Goal: Communication & Community: Answer question/provide support

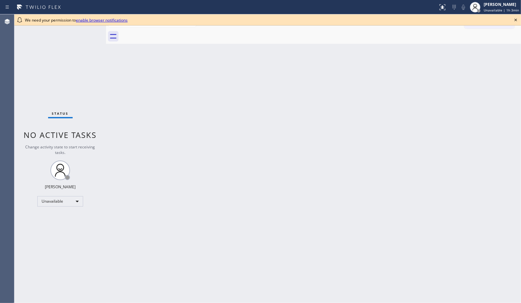
click at [516, 22] on icon at bounding box center [516, 20] width 8 height 8
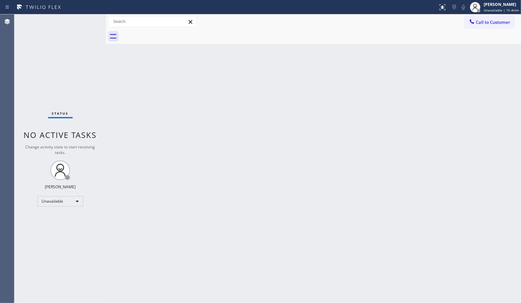
click at [370, 99] on div "Back to Dashboard Change Sender ID Customers Technicians Select a contact Outbo…" at bounding box center [313, 158] width 415 height 289
drag, startPoint x: 483, startPoint y: 21, endPoint x: 295, endPoint y: 111, distance: 207.8
click at [482, 22] on span "Call to Customer" at bounding box center [493, 22] width 34 height 6
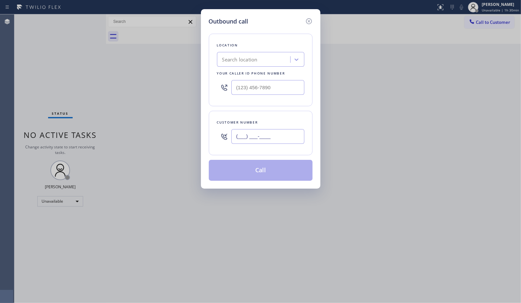
drag, startPoint x: 285, startPoint y: 136, endPoint x: 188, endPoint y: 115, distance: 99.2
click at [191, 118] on div "Outbound call Location Search location Your caller id phone number Customer num…" at bounding box center [260, 151] width 521 height 303
paste input "908) 917-5016"
type input "[PHONE_NUMBER]"
drag, startPoint x: 258, startPoint y: 89, endPoint x: 210, endPoint y: 88, distance: 47.1
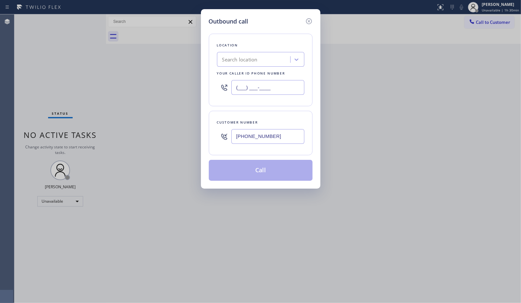
click at [210, 88] on div "Location Search location Your caller id phone number (___) ___-____" at bounding box center [261, 70] width 104 height 73
paste input "415) 322-7664"
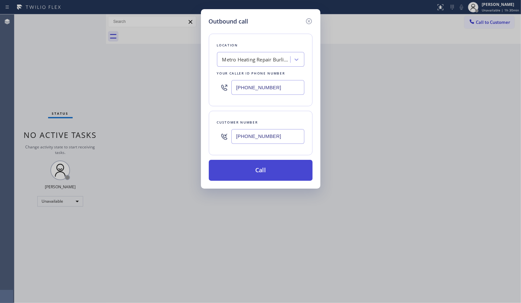
type input "[PHONE_NUMBER]"
click at [266, 174] on button "Call" at bounding box center [261, 170] width 104 height 21
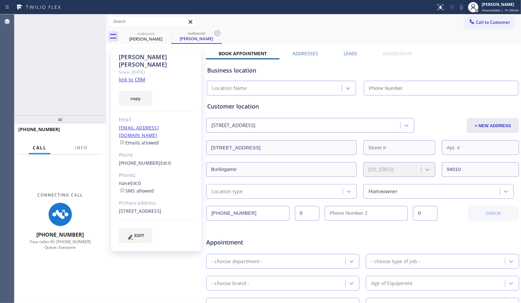
type input "[PHONE_NUMBER]"
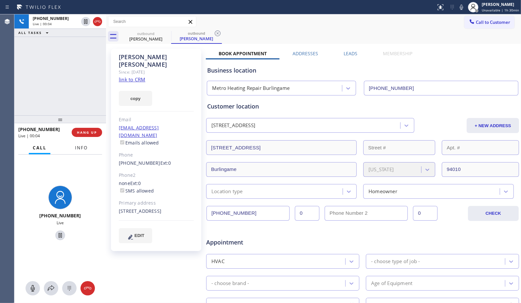
click at [83, 148] on span "Info" at bounding box center [81, 148] width 13 height 6
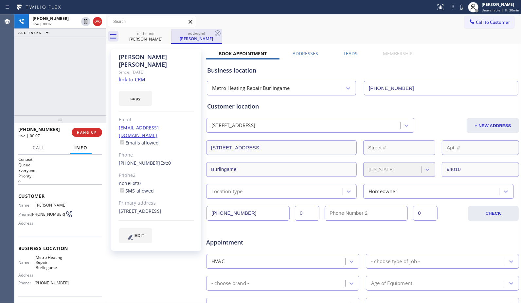
click at [222, 30] on div "outbound [PERSON_NAME]" at bounding box center [196, 36] width 51 height 15
click at [77, 74] on div "[PHONE_NUMBER] Live | 00:37 ALL TASKS ALL TASKS ACTIVE TASKS TASKS IN WRAP UP" at bounding box center [60, 64] width 92 height 101
drag, startPoint x: 215, startPoint y: 34, endPoint x: 125, endPoint y: 53, distance: 92.0
click at [213, 34] on div "outbound [PERSON_NAME]" at bounding box center [196, 36] width 51 height 15
click at [60, 82] on div "[PHONE_NUMBER] Live | 00:39 ALL TASKS ALL TASKS ACTIVE TASKS TASKS IN WRAP UP" at bounding box center [60, 64] width 92 height 101
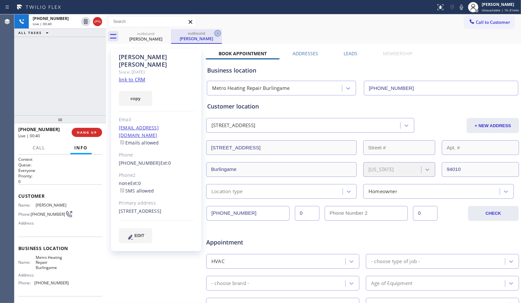
click at [216, 32] on icon at bounding box center [218, 33] width 8 height 8
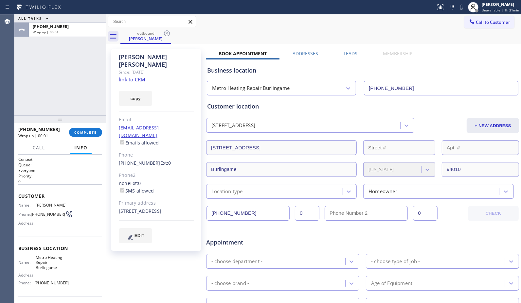
click at [168, 0] on html "Status report No issues detected If you experience an issue, please download th…" at bounding box center [260, 151] width 521 height 303
drag, startPoint x: 85, startPoint y: 133, endPoint x: 73, endPoint y: 118, distance: 19.5
click at [84, 133] on span "COMPLETE" at bounding box center [85, 132] width 23 height 5
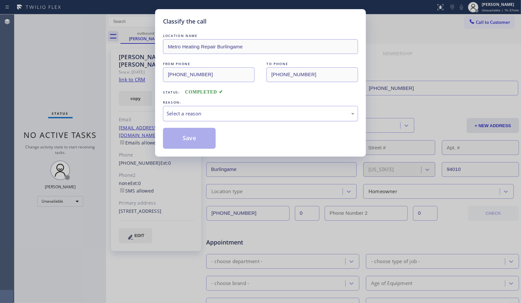
click at [244, 116] on div "Select a reason" at bounding box center [261, 114] width 188 height 8
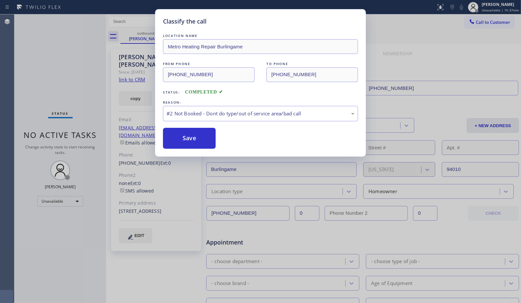
click at [194, 138] on button "Save" at bounding box center [189, 138] width 53 height 21
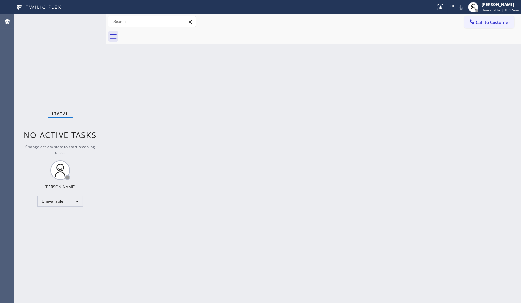
click at [290, 34] on div at bounding box center [320, 36] width 400 height 15
click at [242, 128] on div "Back to Dashboard Change Sender ID Customers Technicians Select a contact Outbo…" at bounding box center [313, 158] width 415 height 289
click at [489, 22] on span "Call to Customer" at bounding box center [493, 22] width 34 height 6
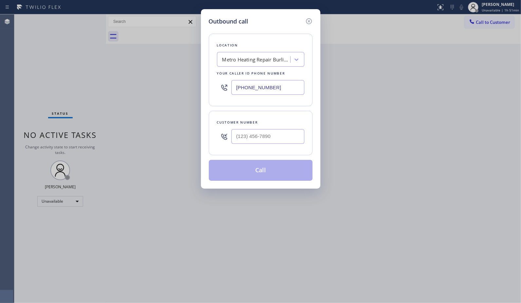
drag, startPoint x: 287, startPoint y: 88, endPoint x: 165, endPoint y: 50, distance: 128.5
click at [175, 70] on div "Outbound call Location Metro Heating Repair Burlingame Your caller id phone num…" at bounding box center [260, 151] width 521 height 303
paste input "19-9486"
type input "[PHONE_NUMBER]"
drag, startPoint x: 276, startPoint y: 139, endPoint x: 190, endPoint y: 116, distance: 89.1
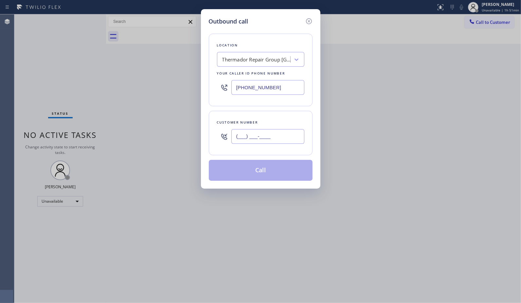
click at [212, 136] on div "Customer number (___) ___-____" at bounding box center [261, 133] width 104 height 44
paste input "510) 219-9390"
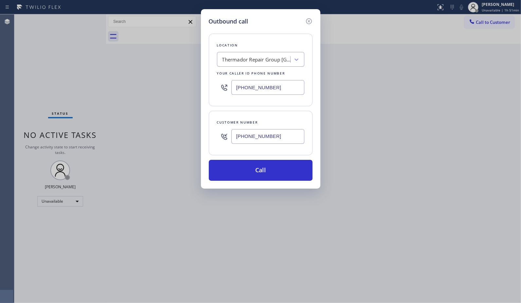
type input "[PHONE_NUMBER]"
click at [254, 165] on button "Call" at bounding box center [261, 170] width 104 height 21
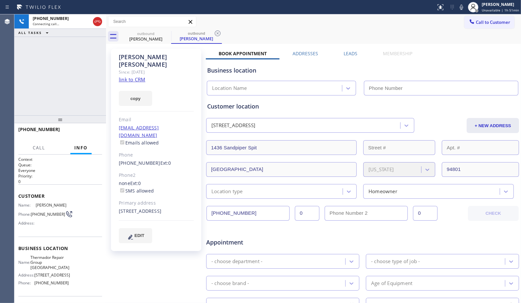
type input "[PHONE_NUMBER]"
click at [342, 37] on div "outbound [PERSON_NAME] outbound [PERSON_NAME]" at bounding box center [320, 36] width 400 height 15
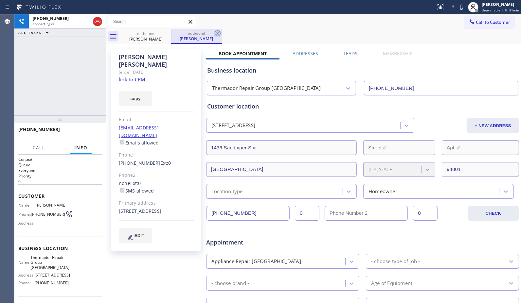
click at [216, 33] on icon at bounding box center [218, 33] width 8 height 8
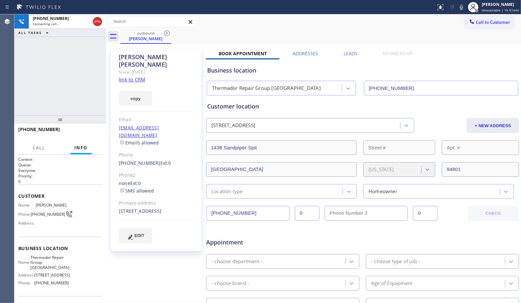
click at [63, 96] on div "[PHONE_NUMBER] Connecting call… ALL TASKS ALL TASKS ACTIVE TASKS TASKS IN WRAP …" at bounding box center [60, 64] width 92 height 101
click at [88, 133] on span "HANG UP" at bounding box center [87, 132] width 20 height 5
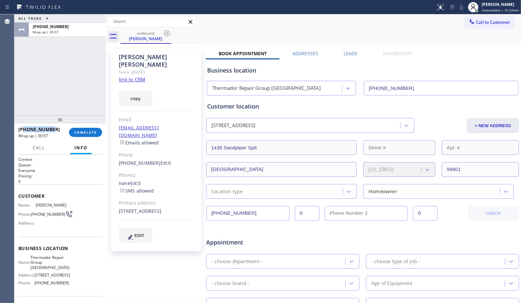
drag, startPoint x: 27, startPoint y: 126, endPoint x: 24, endPoint y: 127, distance: 3.7
click at [24, 127] on div "[PHONE_NUMBER]" at bounding box center [41, 129] width 46 height 6
copy span "5102199390"
click at [81, 130] on span "COMPLETE" at bounding box center [85, 132] width 23 height 5
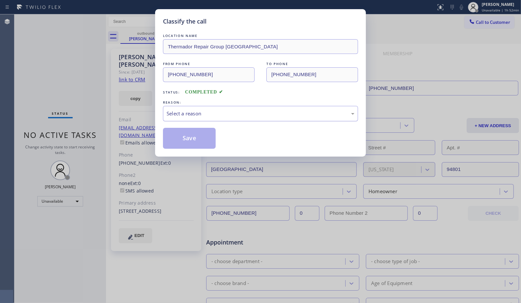
click at [331, 113] on div "Select a reason" at bounding box center [261, 114] width 188 height 8
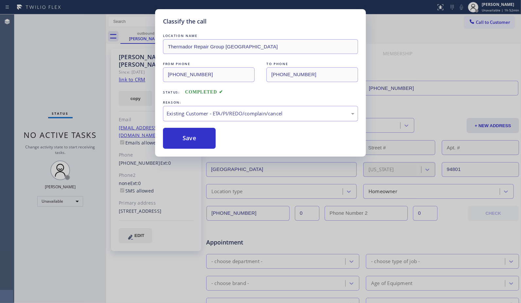
click at [271, 115] on div "Existing Customer - ETA/PI/REDO/complain/cancel" at bounding box center [261, 114] width 188 height 8
click at [185, 140] on button "Save" at bounding box center [189, 138] width 53 height 21
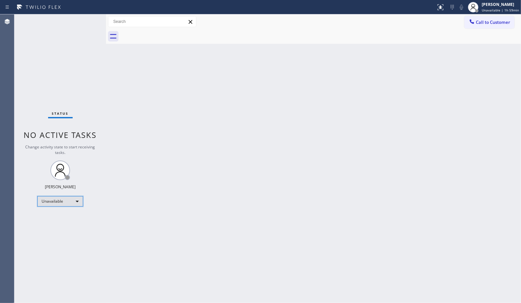
click at [71, 202] on div "Unavailable" at bounding box center [60, 201] width 46 height 10
click at [57, 234] on li "Break" at bounding box center [60, 235] width 44 height 8
click at [406, 70] on div "Back to Dashboard Change Sender ID Customers Technicians Select a contact Outbo…" at bounding box center [313, 158] width 415 height 289
